Goal: Go to known website: Go to known website

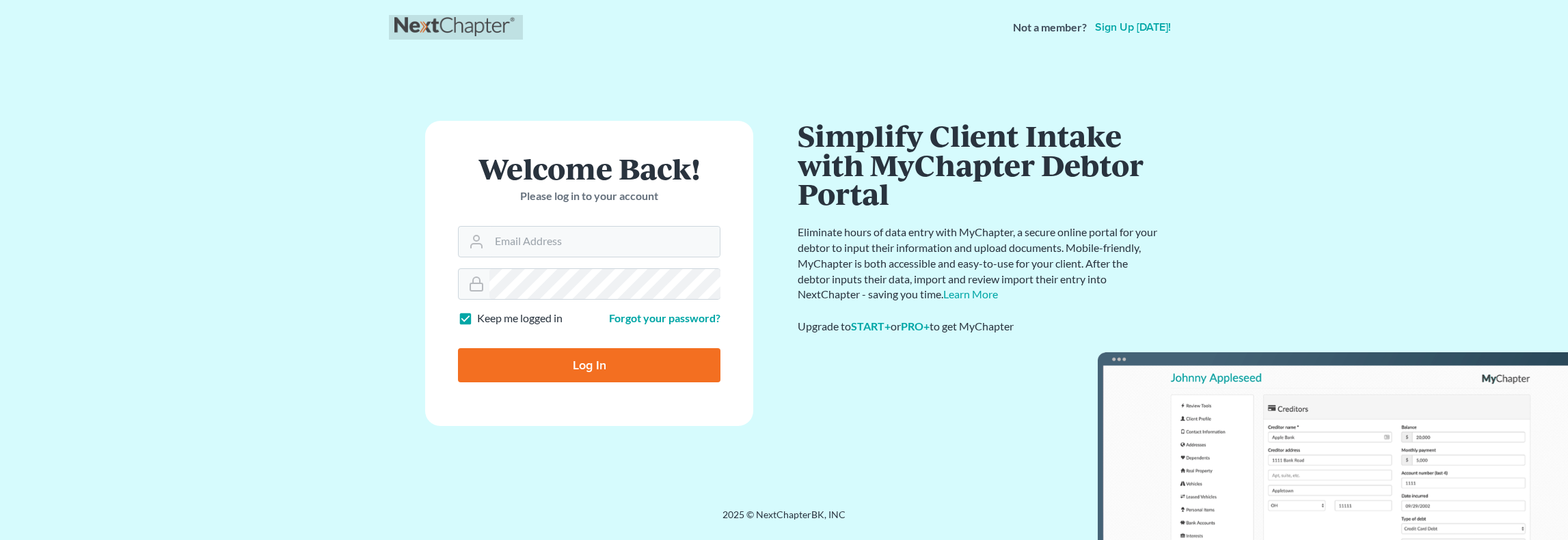
click at [440, 27] on link at bounding box center [456, 27] width 123 height 25
